Goal: Find specific page/section: Locate a particular part of the current website

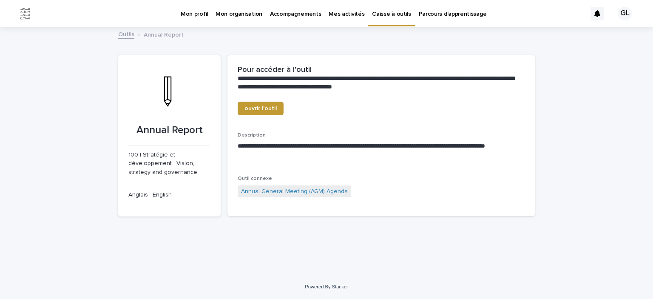
click at [378, 11] on p "Caisse à outils" at bounding box center [391, 9] width 39 height 18
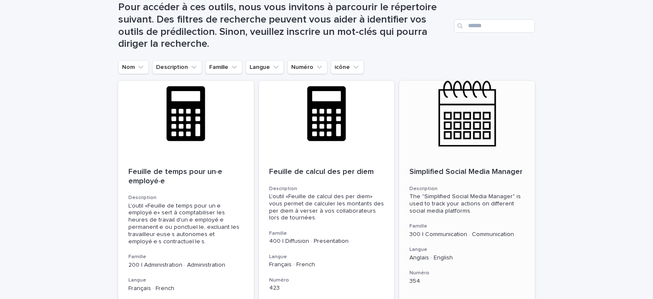
scroll to position [128, 0]
click at [327, 117] on div at bounding box center [327, 119] width 136 height 77
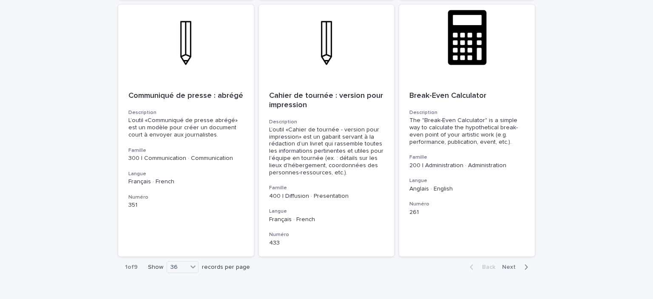
scroll to position [2994, 0]
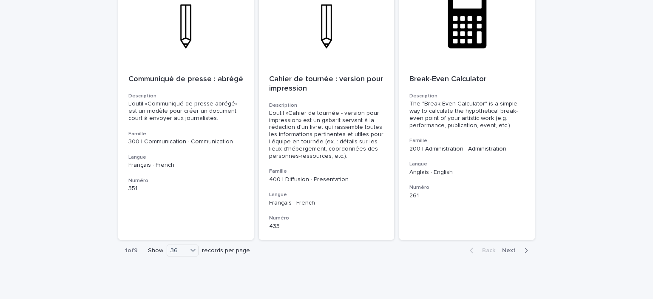
click at [503, 247] on span "Next" at bounding box center [511, 250] width 19 height 6
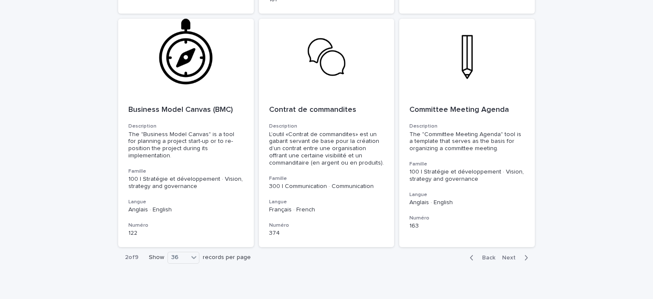
scroll to position [2971, 0]
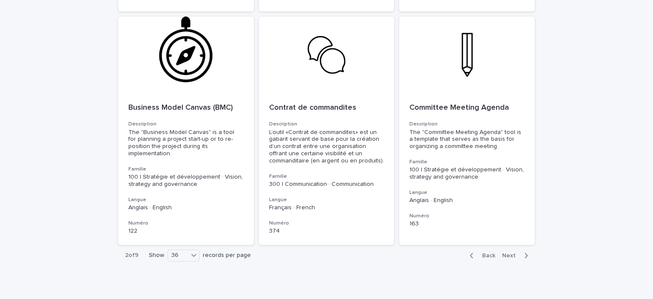
click at [513, 253] on span "Next" at bounding box center [511, 256] width 19 height 6
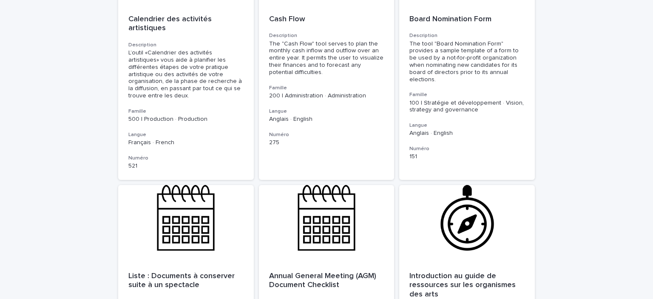
scroll to position [3024, 0]
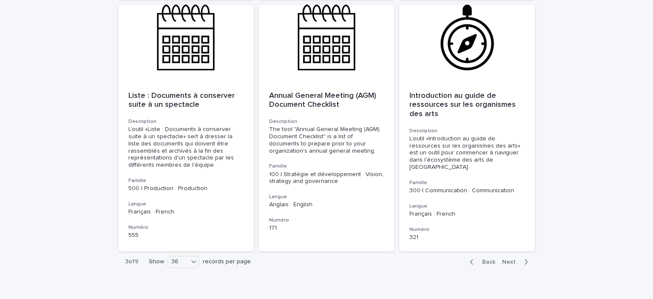
click at [510, 259] on span "Next" at bounding box center [511, 262] width 19 height 6
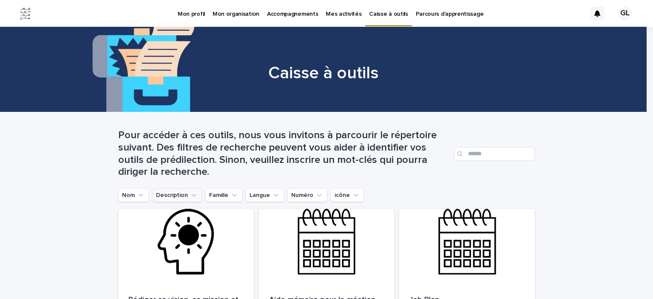
click at [193, 197] on button "Description" at bounding box center [177, 195] width 50 height 14
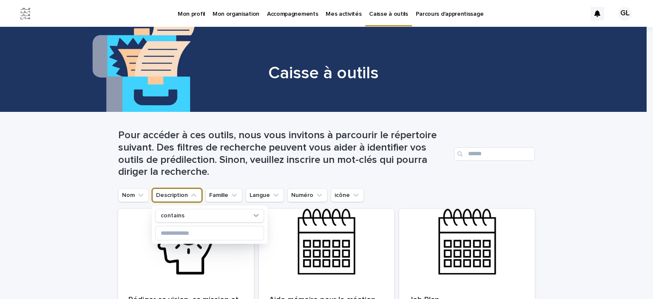
click at [194, 197] on button "Description" at bounding box center [177, 195] width 50 height 14
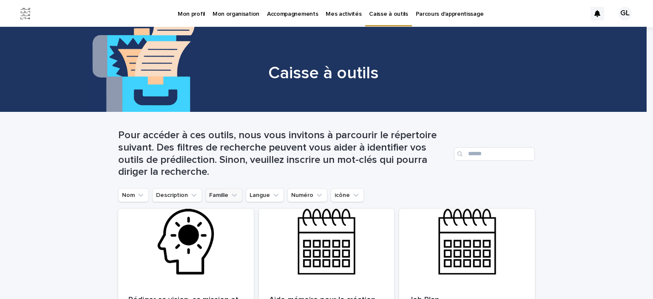
click at [220, 197] on button "Famille" at bounding box center [223, 195] width 37 height 14
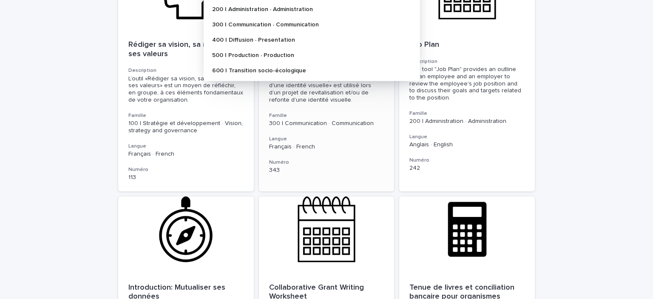
scroll to position [128, 0]
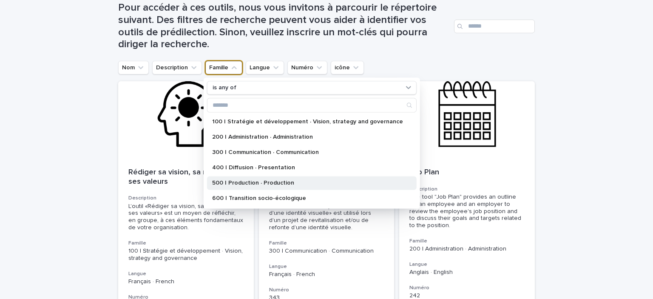
click at [282, 180] on p "500 | Production · Production" at bounding box center [307, 183] width 191 height 6
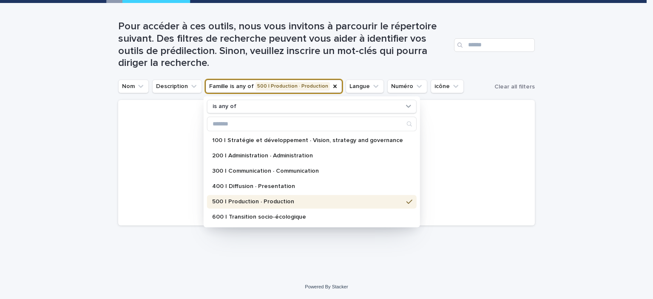
scroll to position [109, 0]
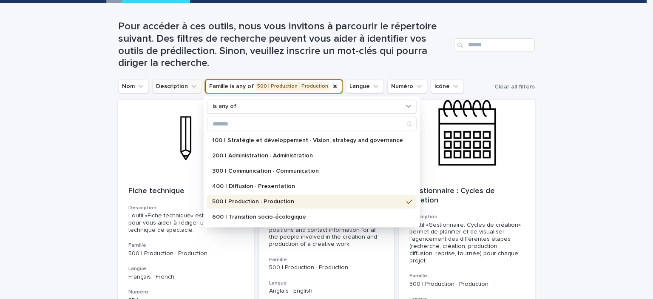
click at [182, 88] on button "Description" at bounding box center [177, 87] width 50 height 14
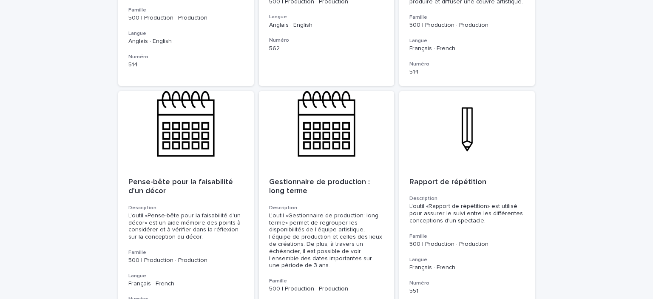
scroll to position [0, 0]
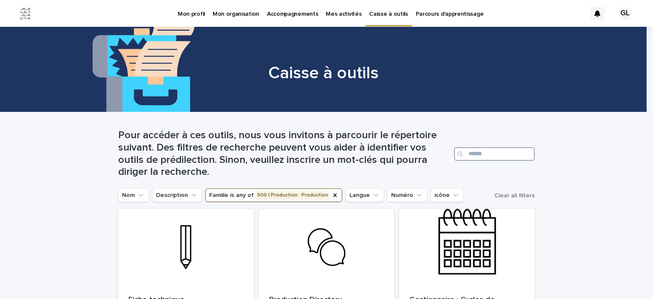
click at [481, 157] on input "Search" at bounding box center [494, 154] width 81 height 14
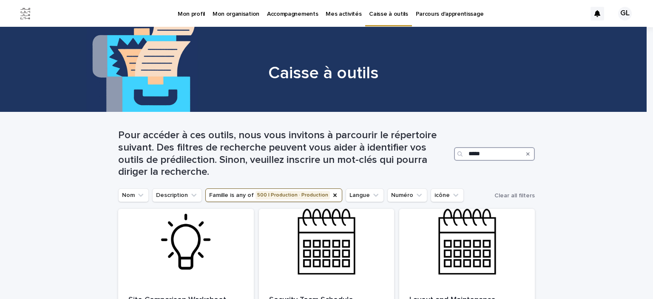
type input "*****"
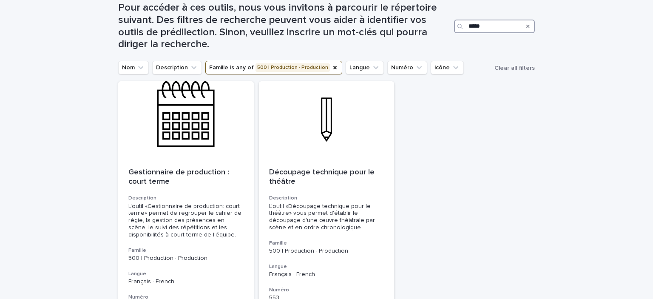
scroll to position [235, 0]
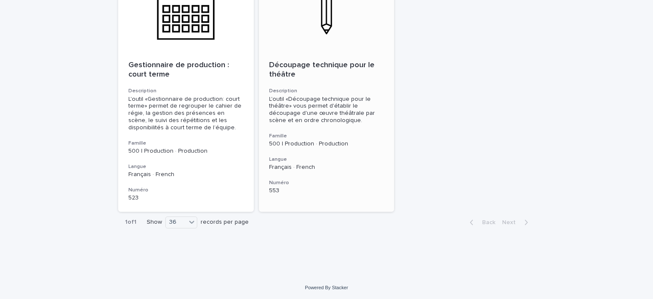
click at [299, 52] on div "Découpage technique pour le théâtre Description L'outil «Découpage technique po…" at bounding box center [327, 128] width 136 height 154
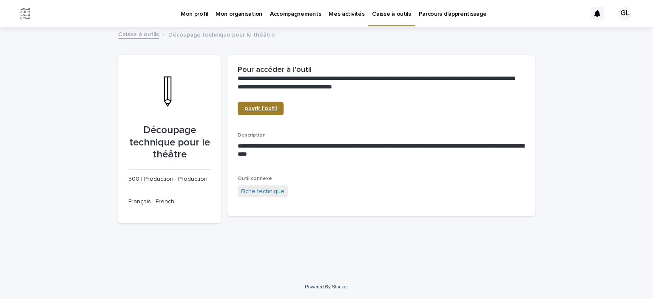
click at [260, 105] on span "ouvrir l'outil" at bounding box center [260, 108] width 32 height 6
